Goal: Information Seeking & Learning: Learn about a topic

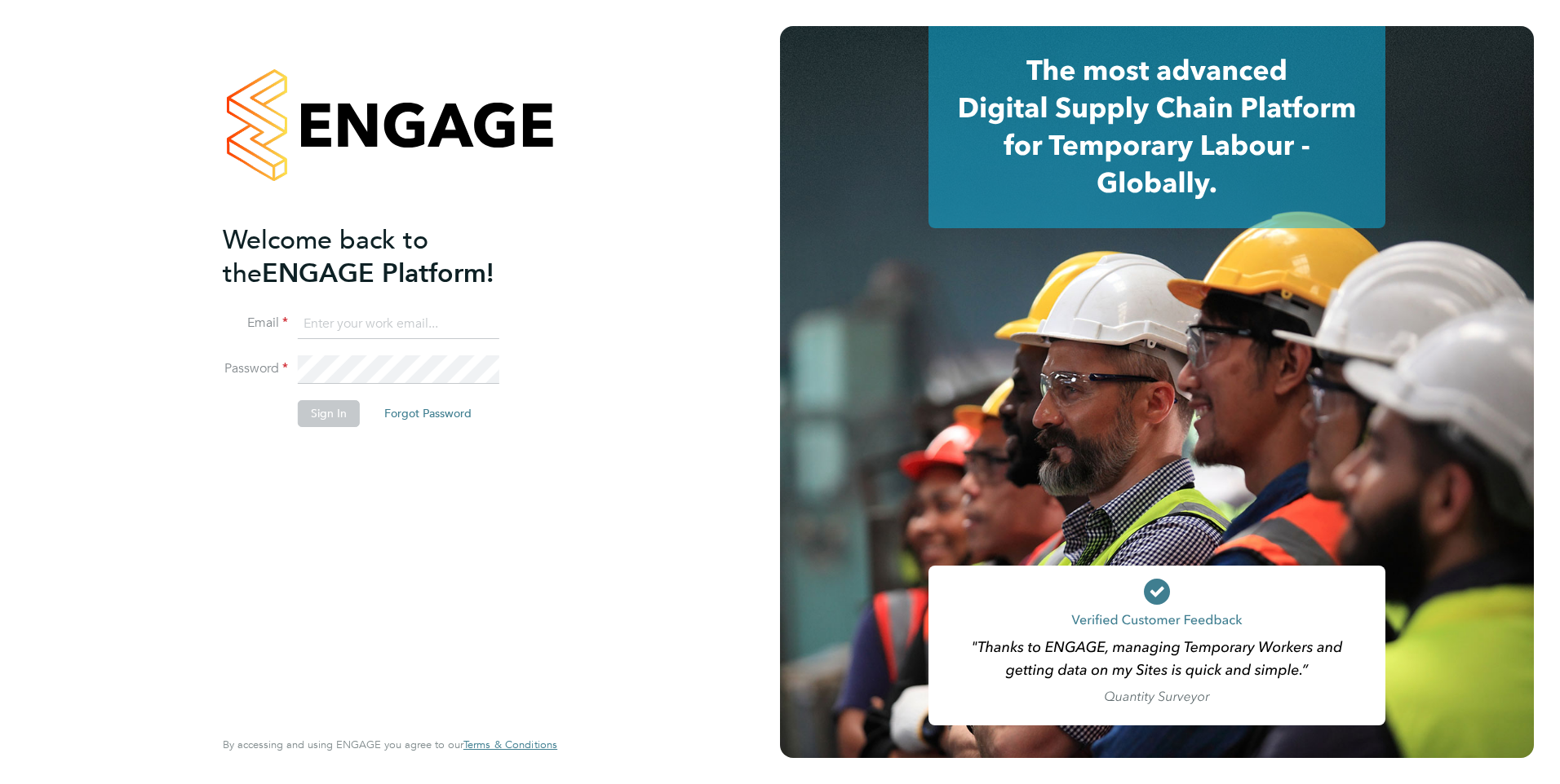
type input "Pallvi.Raghvani@ncclondon.ac.uk"
click at [331, 419] on button "Sign In" at bounding box center [329, 413] width 62 height 26
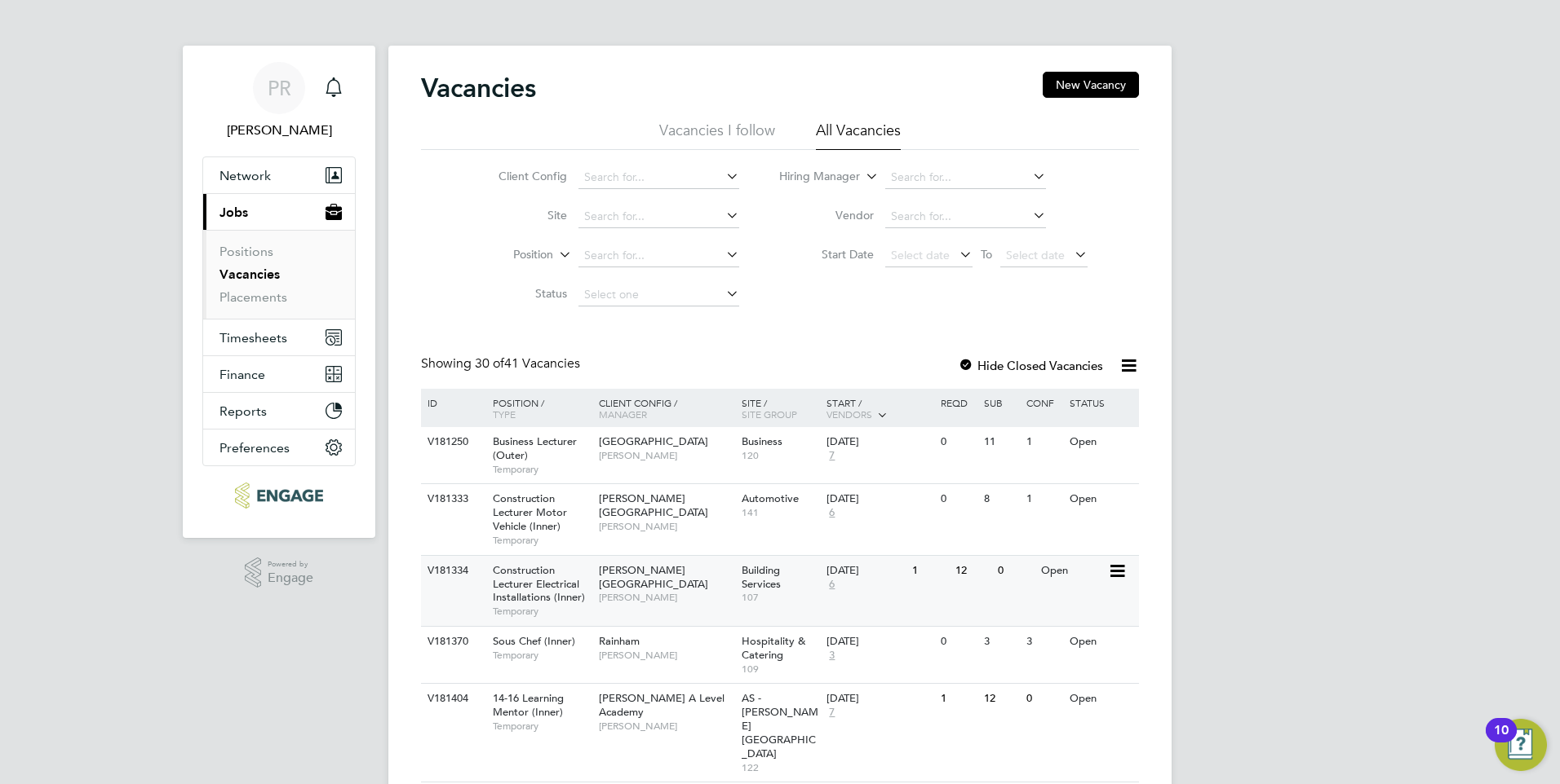
click at [619, 591] on span "Christopher Taylor" at bounding box center [666, 597] width 135 height 13
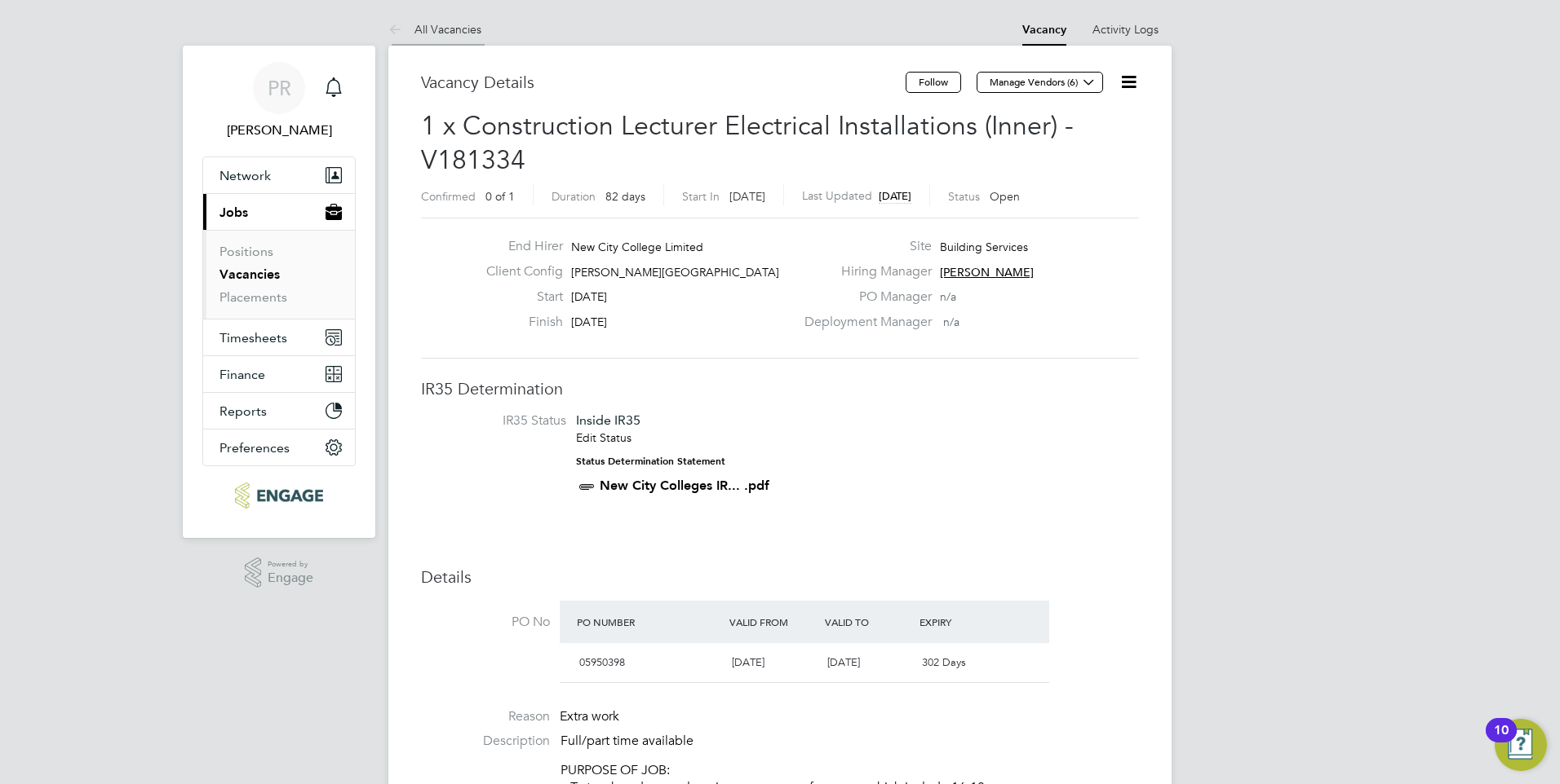
click at [429, 29] on link "All Vacancies" at bounding box center [435, 29] width 93 height 15
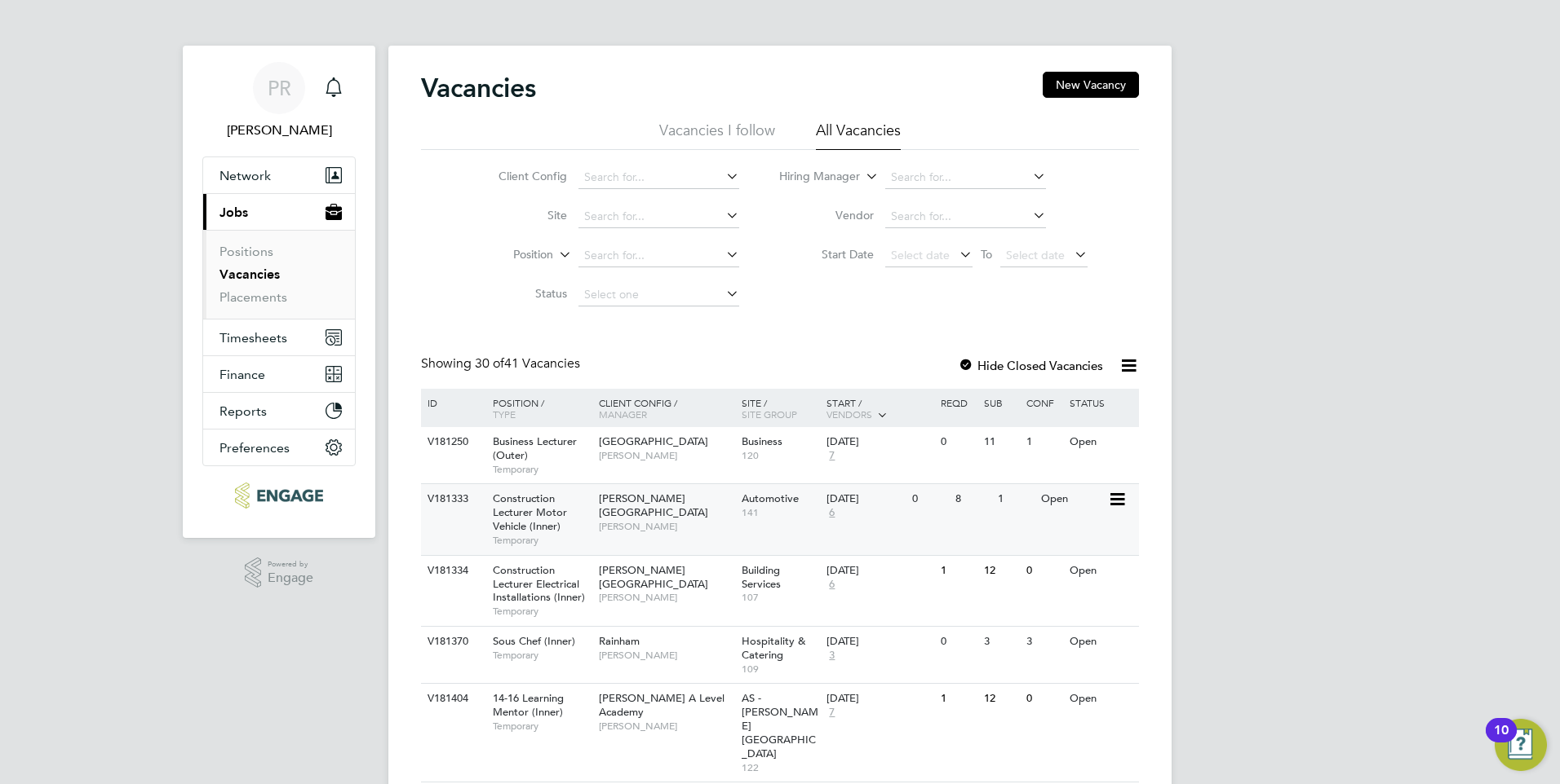
click at [647, 520] on span "[PERSON_NAME]" at bounding box center [666, 526] width 135 height 13
click at [320, 87] on div "Main navigation" at bounding box center [333, 88] width 33 height 33
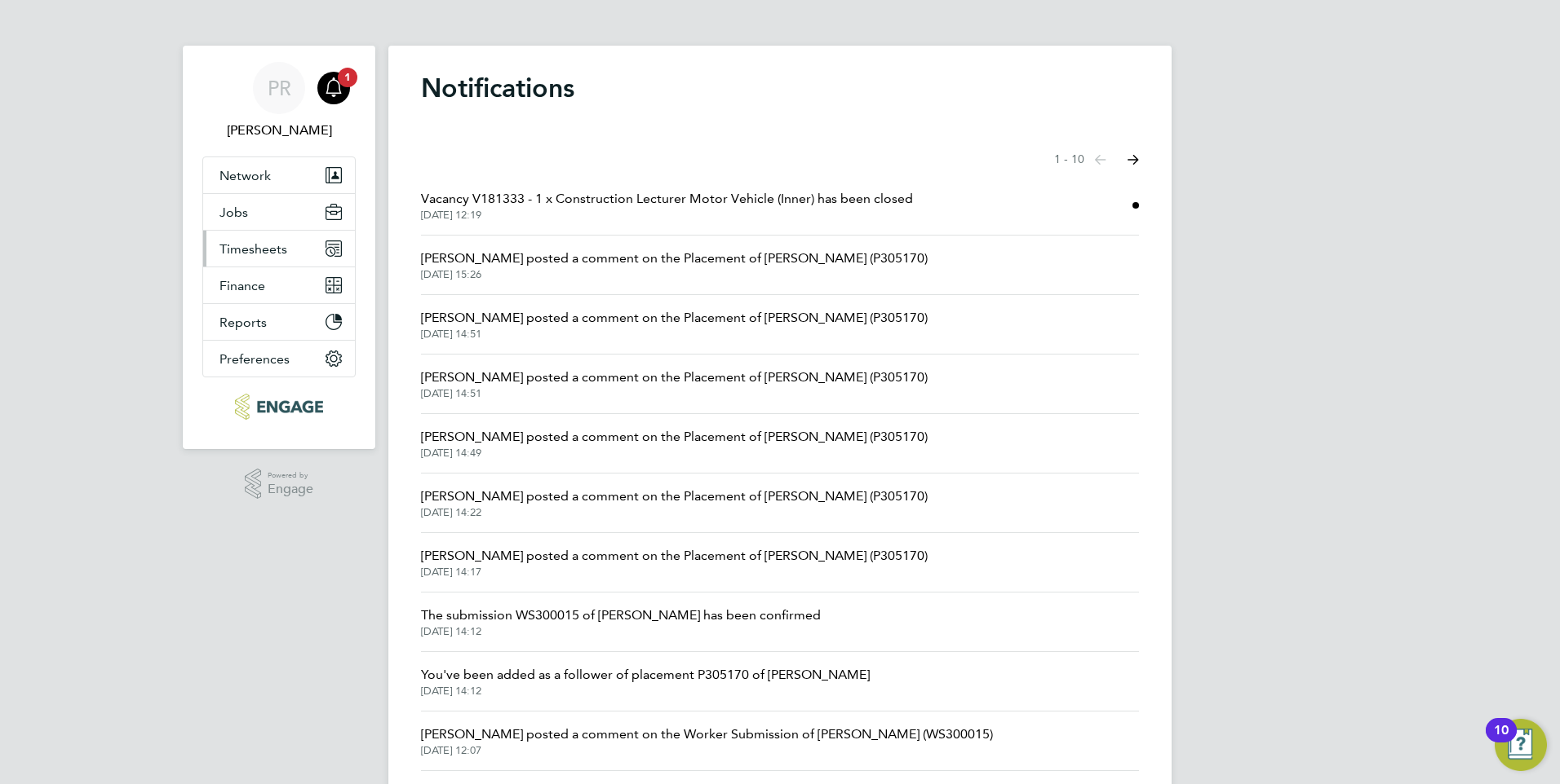
click at [301, 249] on button "Timesheets" at bounding box center [279, 249] width 152 height 36
click at [250, 214] on button "Jobs" at bounding box center [279, 212] width 152 height 36
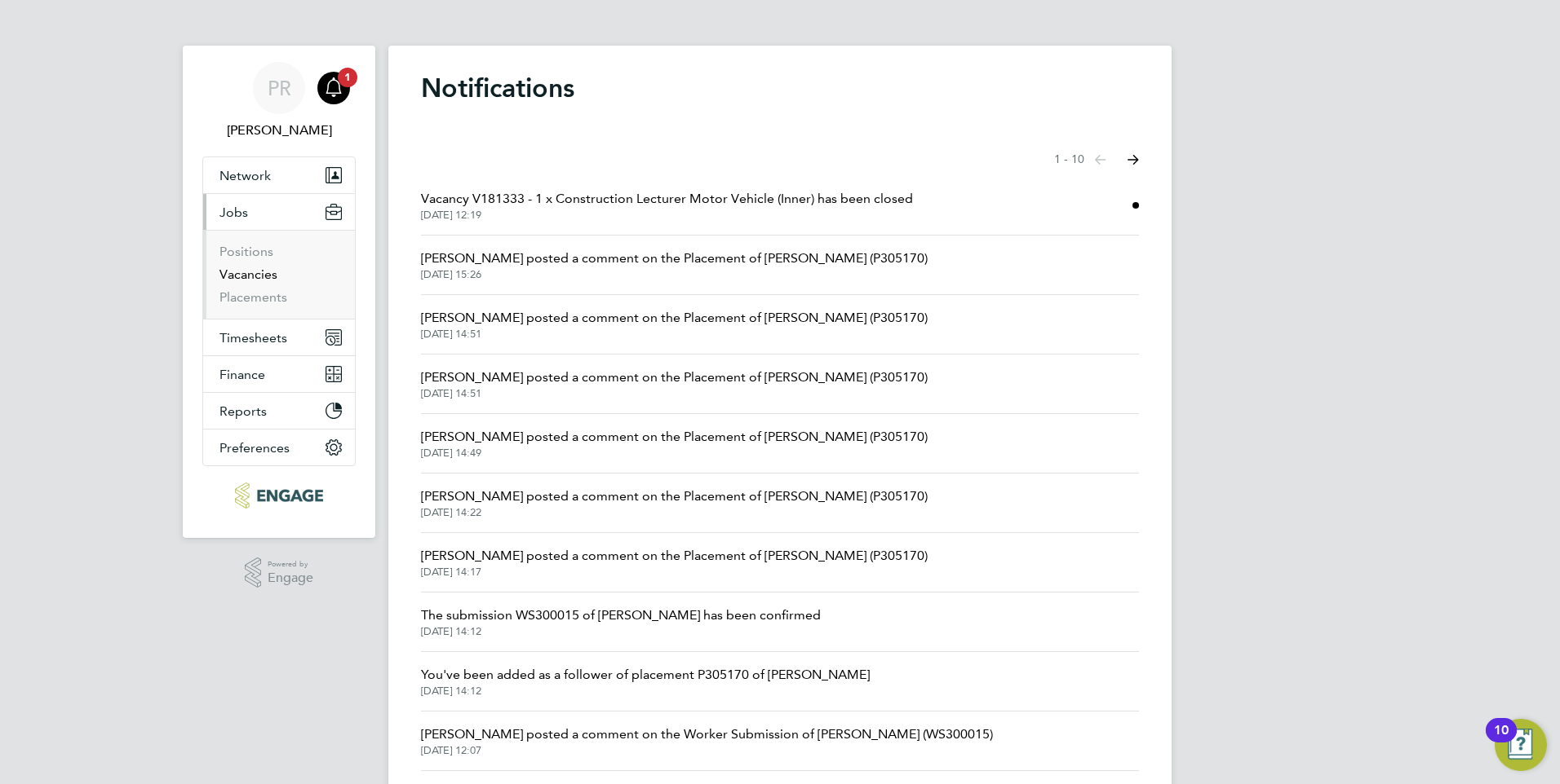
drag, startPoint x: 248, startPoint y: 272, endPoint x: 387, endPoint y: 254, distance: 140.2
click at [248, 272] on link "Vacancies" at bounding box center [248, 275] width 58 height 16
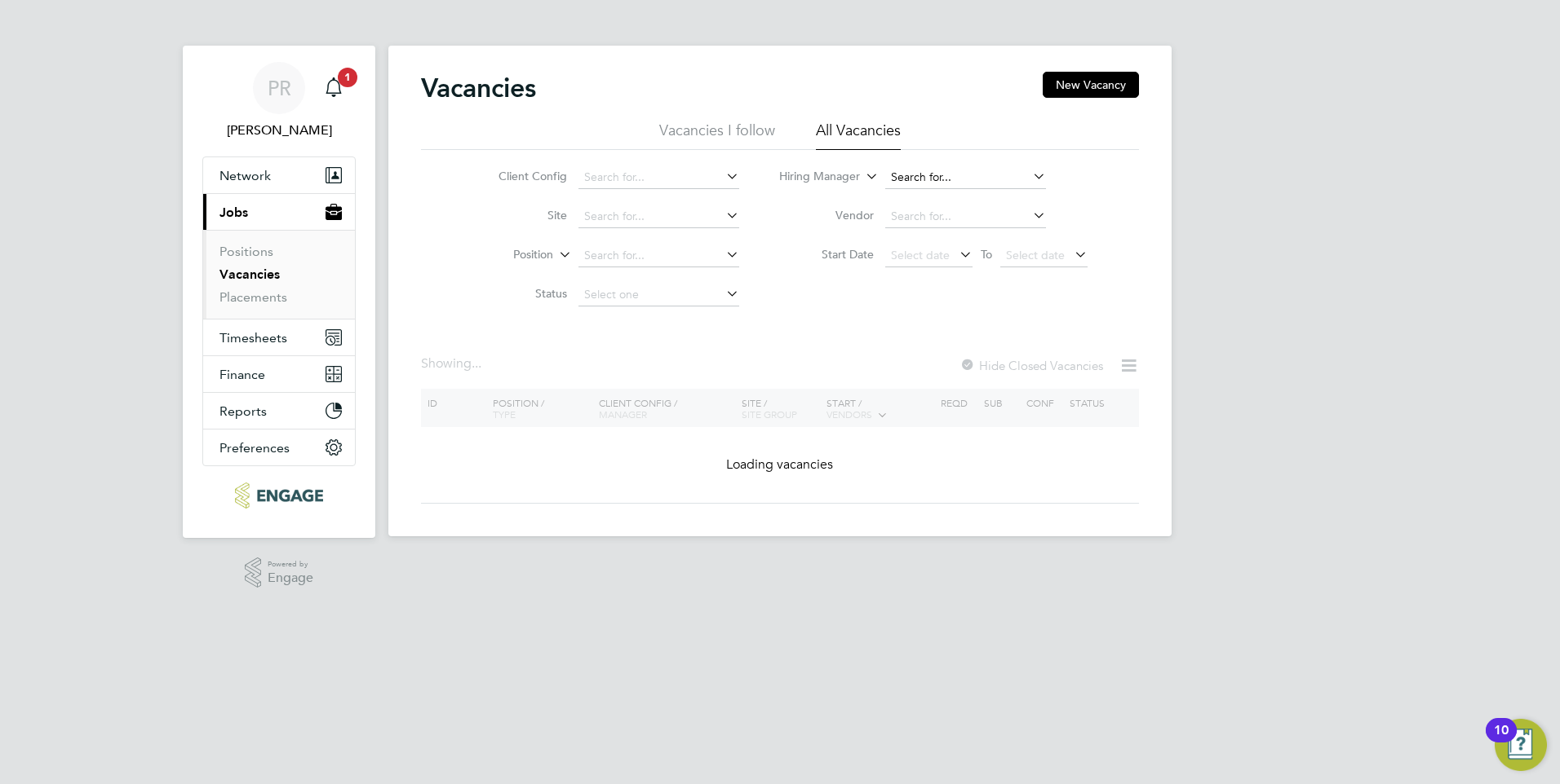
click at [930, 186] on input at bounding box center [965, 177] width 160 height 23
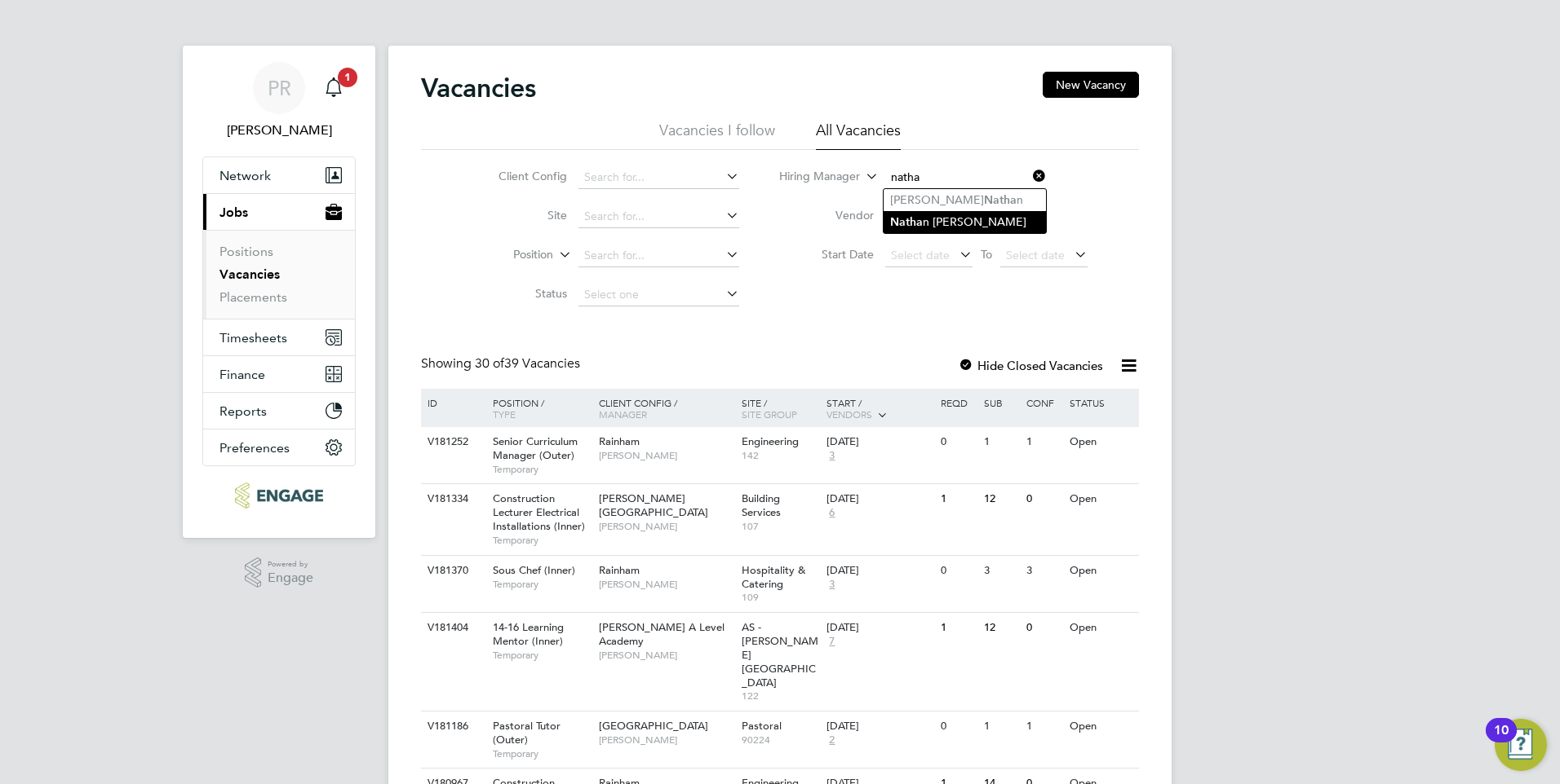
click at [915, 225] on b "Natha" at bounding box center [906, 222] width 33 height 14
type input "Nathan Morris"
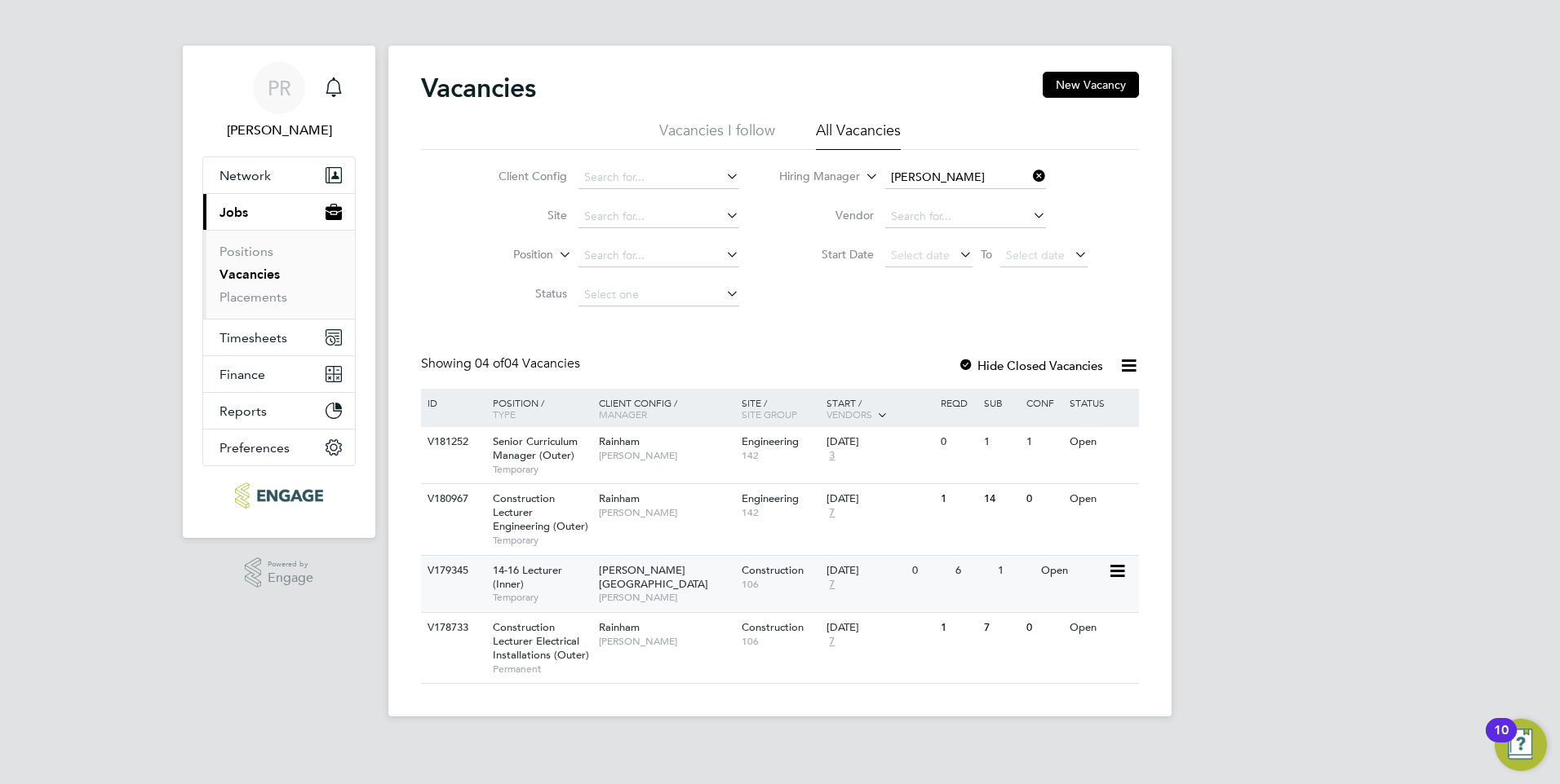
click at [616, 598] on div "Hackney Campus Nathan Morris" at bounding box center [666, 584] width 143 height 56
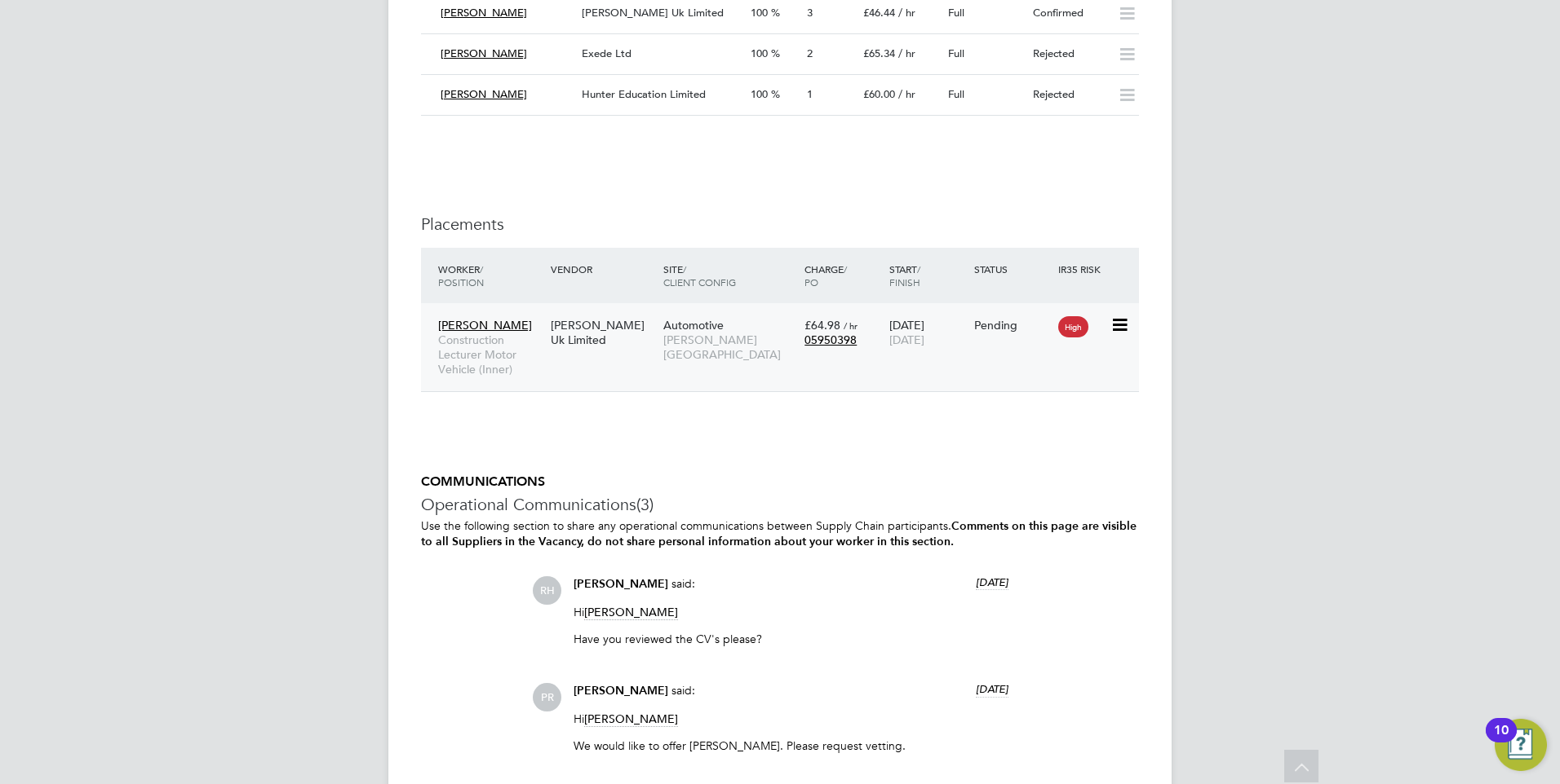
click at [1107, 318] on div "High" at bounding box center [1082, 325] width 56 height 31
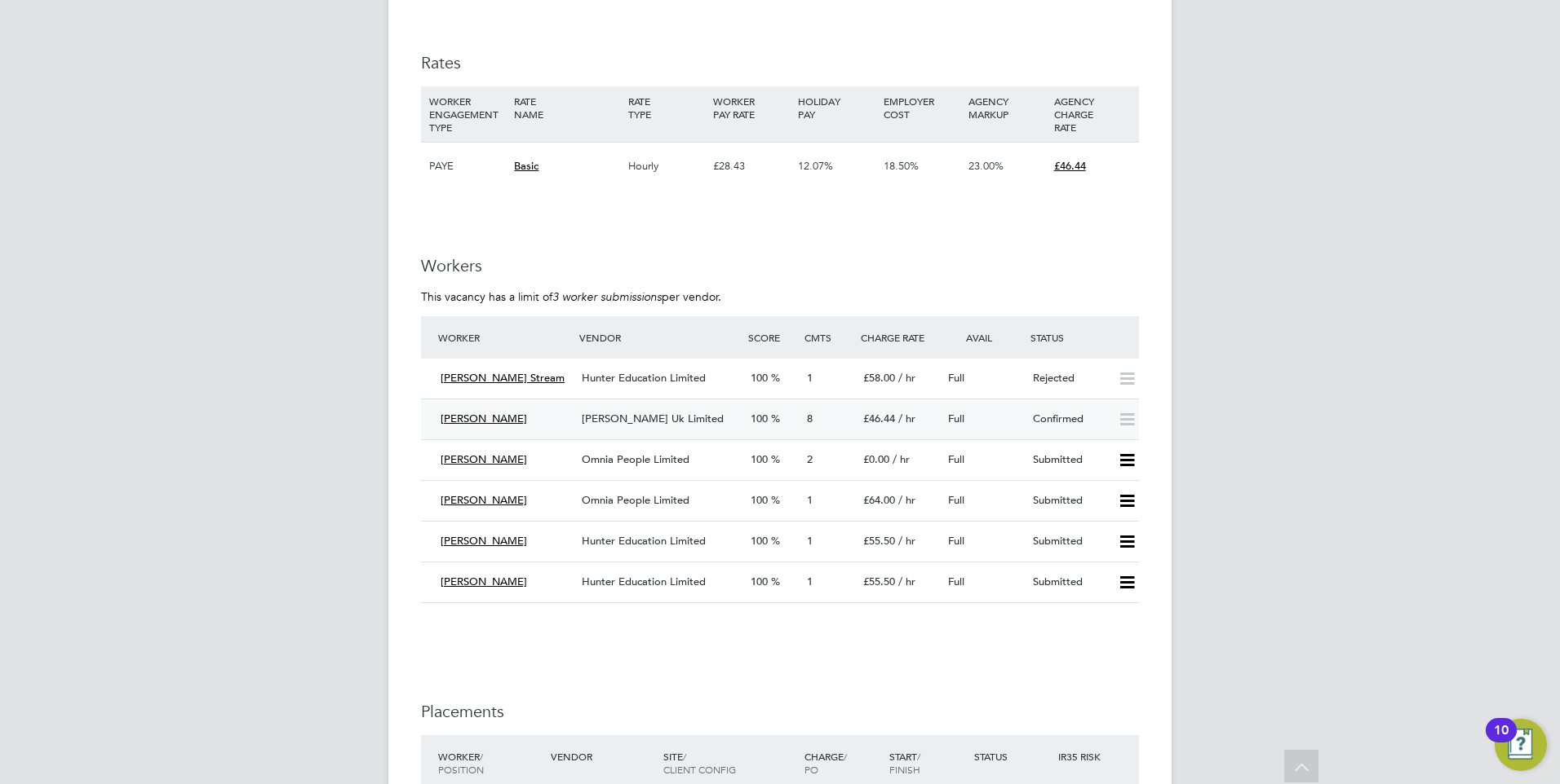
click at [1047, 423] on div "Confirmed" at bounding box center [1069, 419] width 85 height 27
